Goal: Navigation & Orientation: Understand site structure

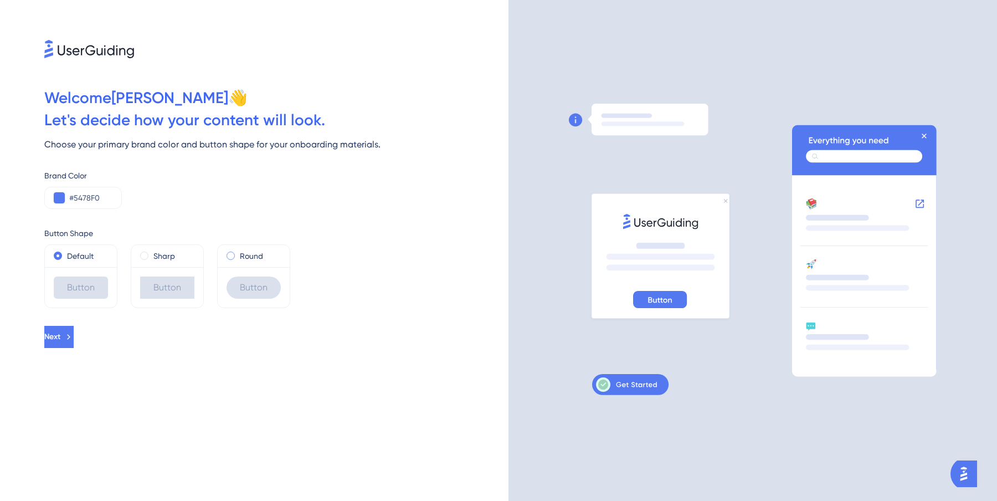
click at [229, 256] on span at bounding box center [231, 255] width 8 height 8
click at [238, 253] on input "radio" at bounding box center [238, 253] width 0 height 0
click at [88, 194] on input "#5478F0" at bounding box center [90, 197] width 43 height 13
click at [76, 330] on button "Next" at bounding box center [60, 337] width 32 height 22
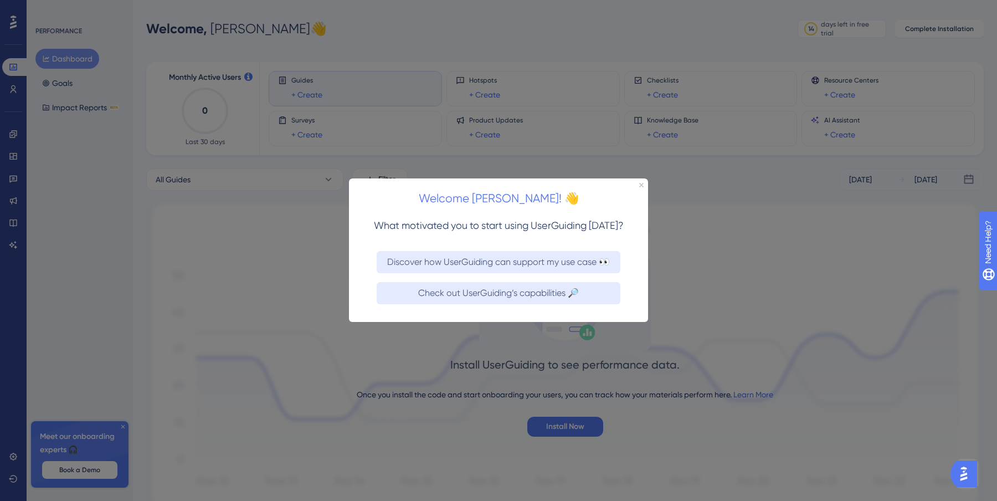
click at [642, 188] on div "Welcome [PERSON_NAME]! 👋" at bounding box center [498, 195] width 299 height 34
click at [642, 186] on icon "Close Preview" at bounding box center [641, 185] width 4 height 4
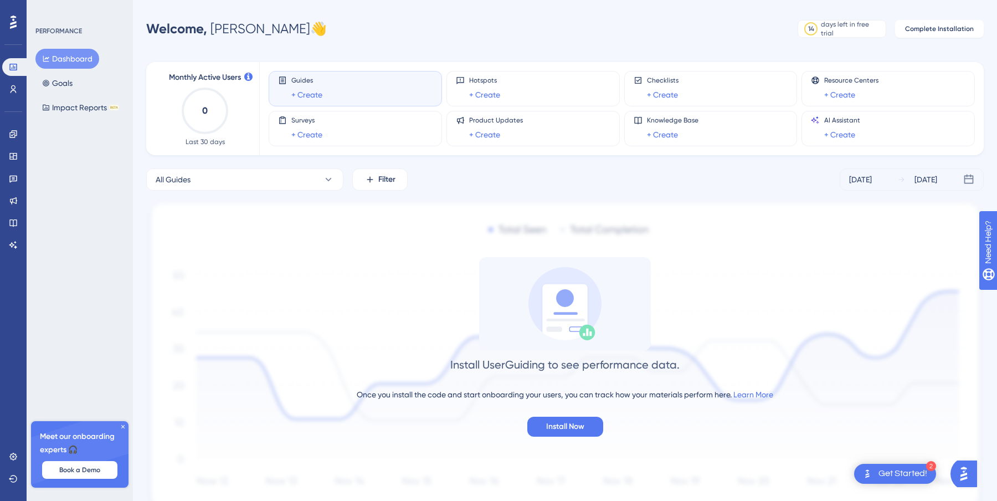
click at [124, 425] on icon at bounding box center [123, 426] width 7 height 7
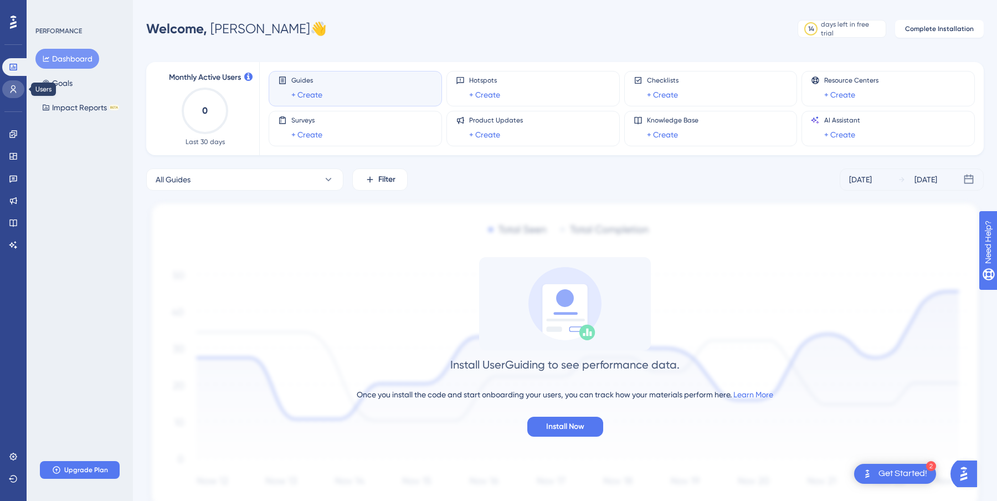
click at [15, 89] on icon at bounding box center [13, 89] width 9 height 9
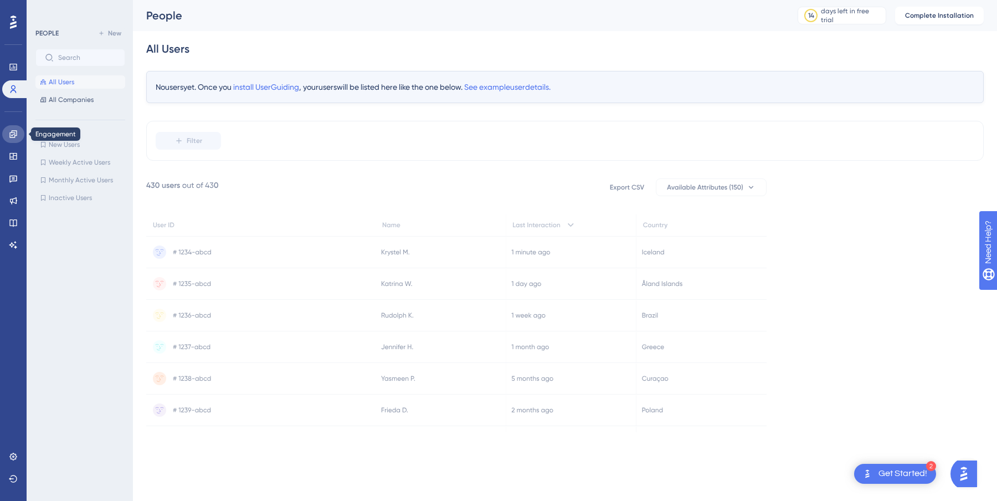
click at [11, 136] on icon at bounding box center [13, 134] width 9 height 9
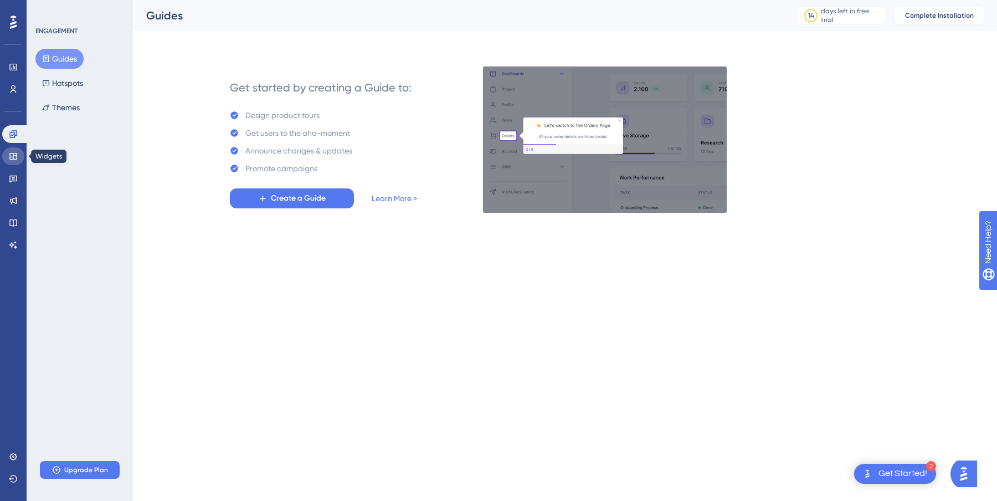
click at [15, 157] on icon at bounding box center [13, 156] width 9 height 9
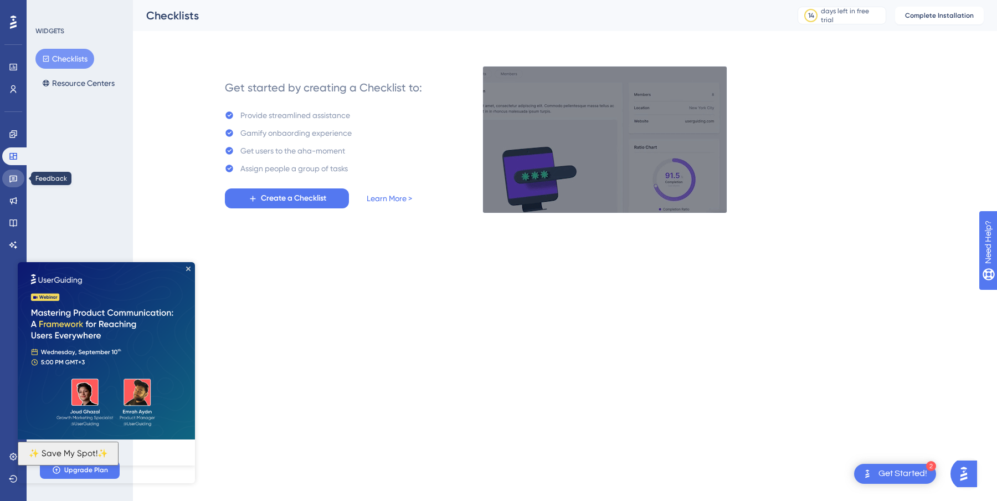
click at [12, 183] on link at bounding box center [13, 179] width 22 height 18
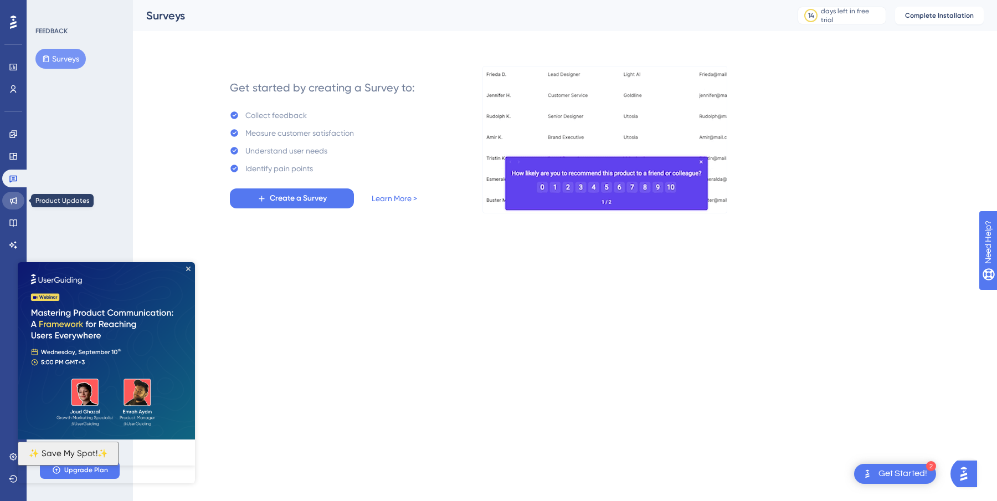
click at [12, 206] on link at bounding box center [13, 201] width 22 height 18
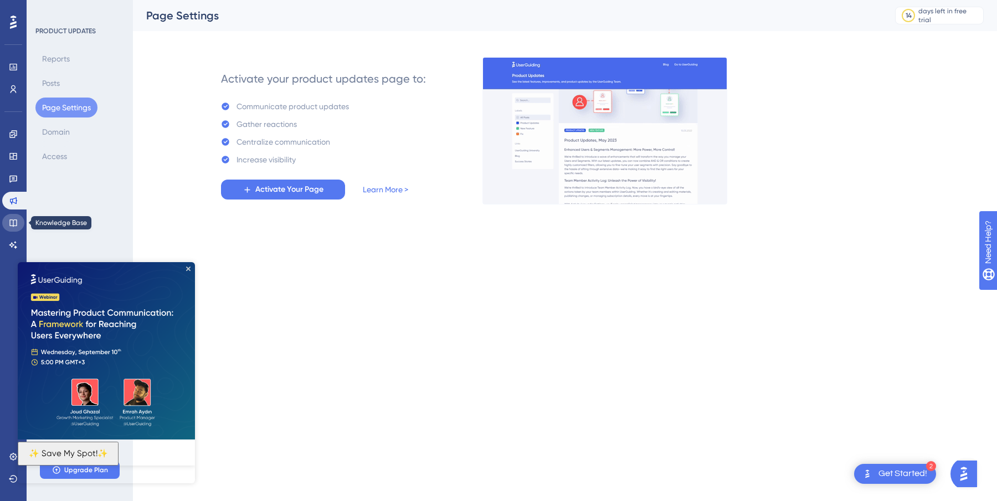
click at [14, 222] on icon at bounding box center [13, 222] width 9 height 9
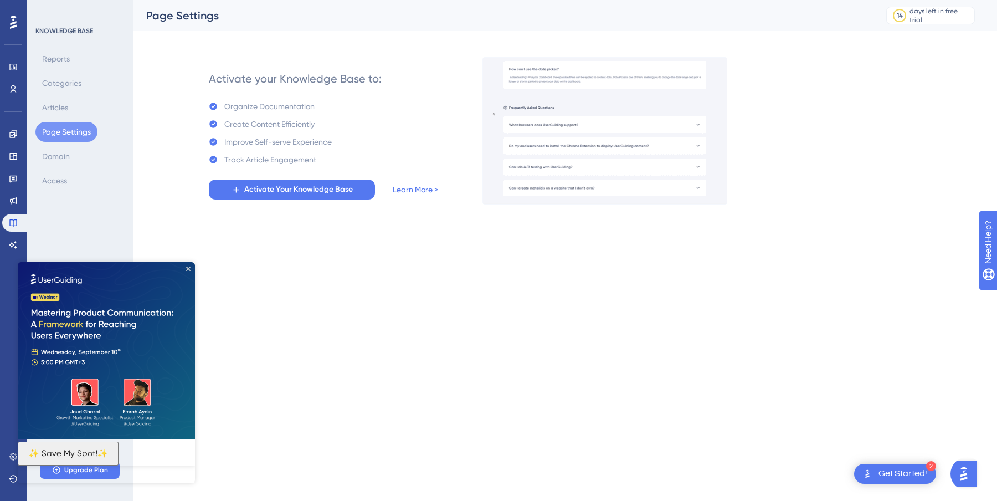
click at [192, 267] on img at bounding box center [106, 350] width 177 height 177
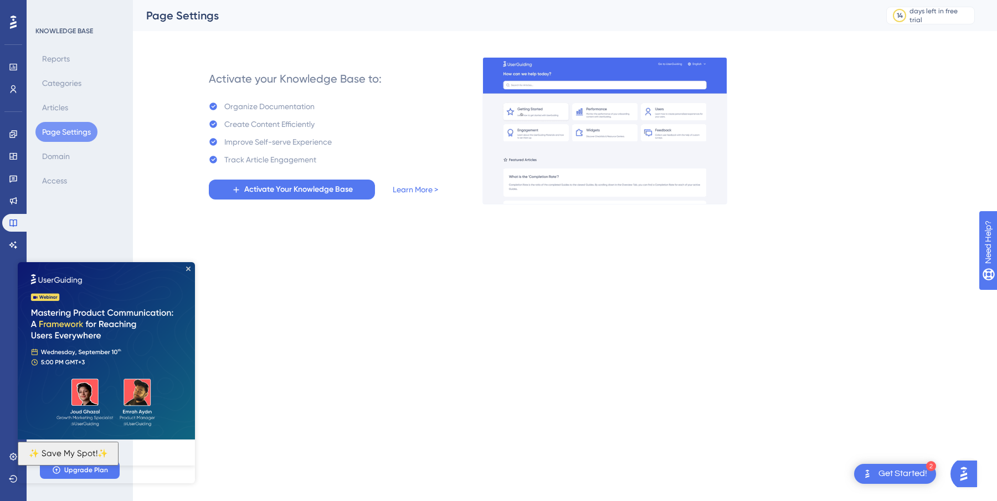
click at [16, 23] on icon at bounding box center [13, 22] width 7 height 13
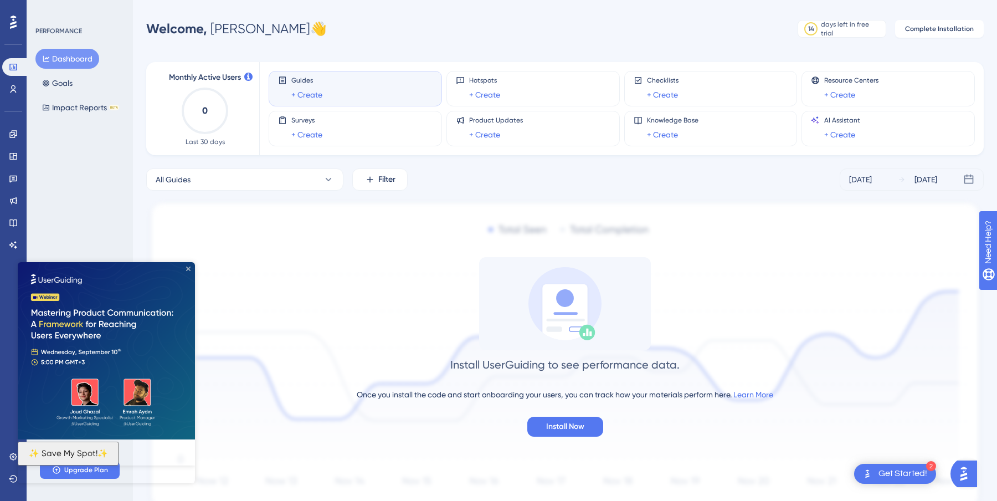
click at [188, 270] on icon "Close Preview" at bounding box center [188, 268] width 4 height 4
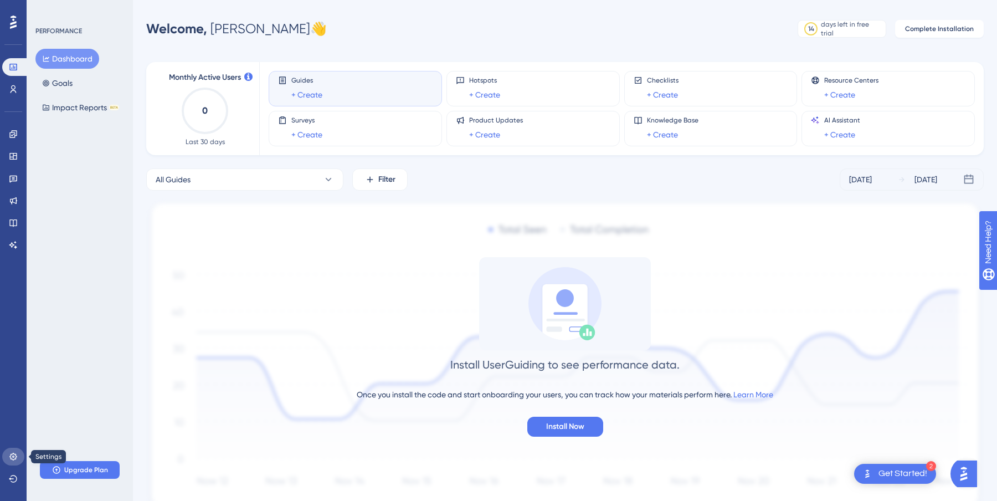
click at [12, 458] on icon at bounding box center [13, 456] width 9 height 9
